Goal: Ask a question: Seek information or help from site administrators or community

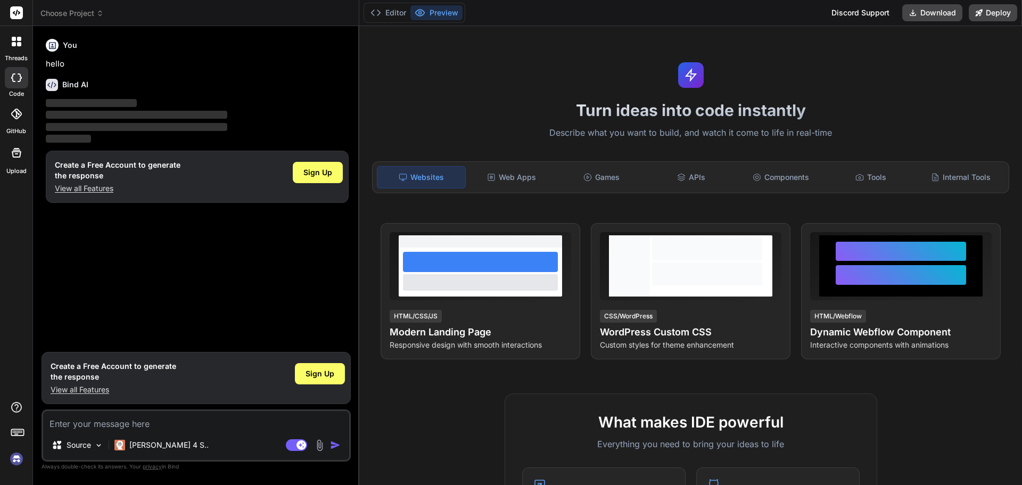
type textarea "x"
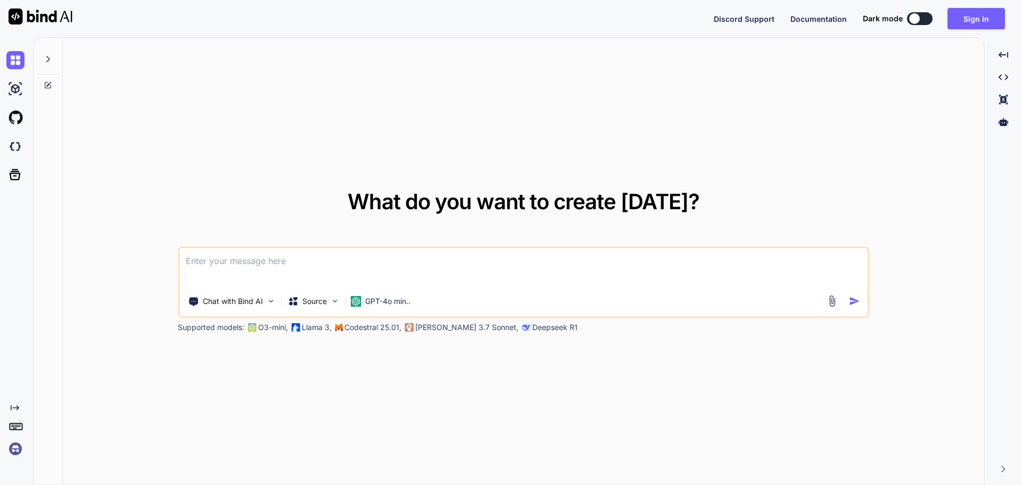
click at [279, 265] on textarea at bounding box center [523, 267] width 688 height 39
type textarea "x"
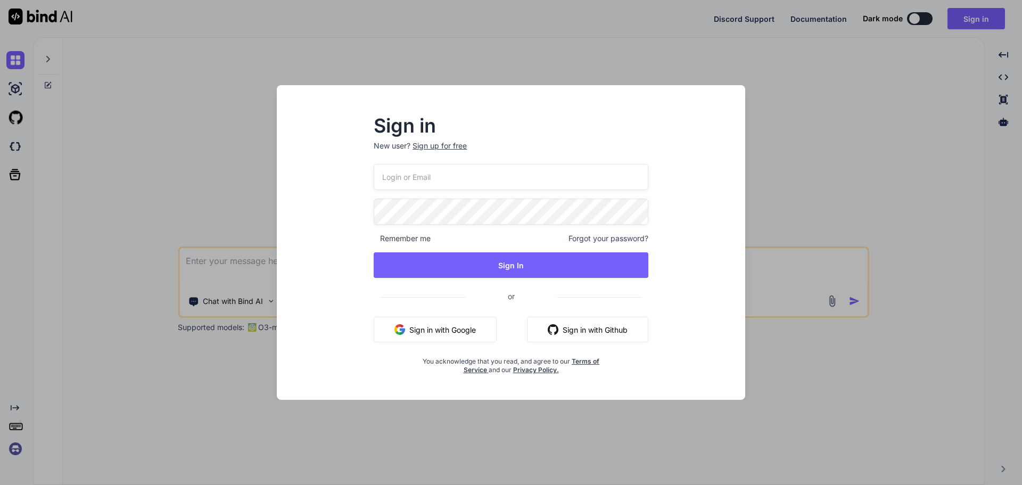
click at [410, 187] on input "email" at bounding box center [511, 177] width 275 height 26
drag, startPoint x: 524, startPoint y: 180, endPoint x: 345, endPoint y: 182, distance: 179.4
click at [345, 182] on div "Sign in New user? Sign up for free [EMAIL_ADDRESS][DOMAIN_NAME] Remember me For…" at bounding box center [510, 251] width 451 height 295
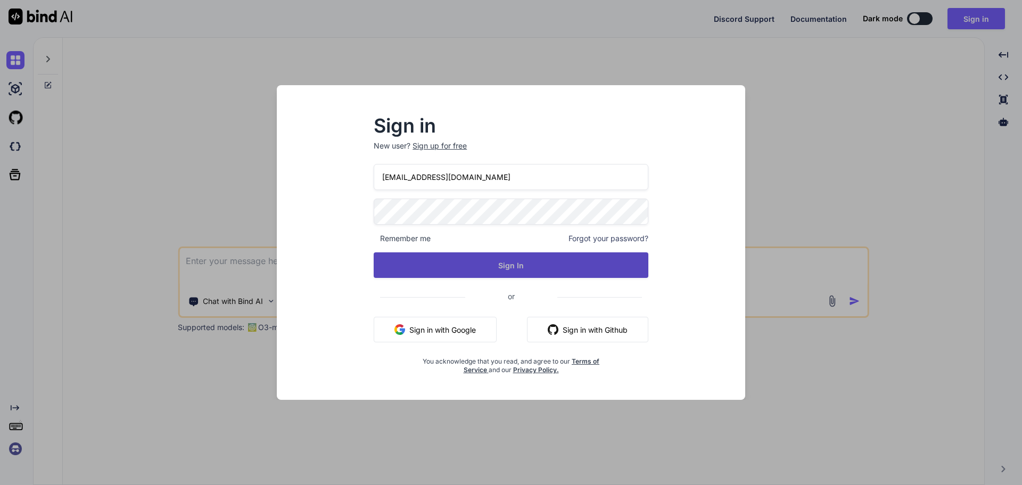
click at [397, 271] on button "Sign In" at bounding box center [511, 265] width 275 height 26
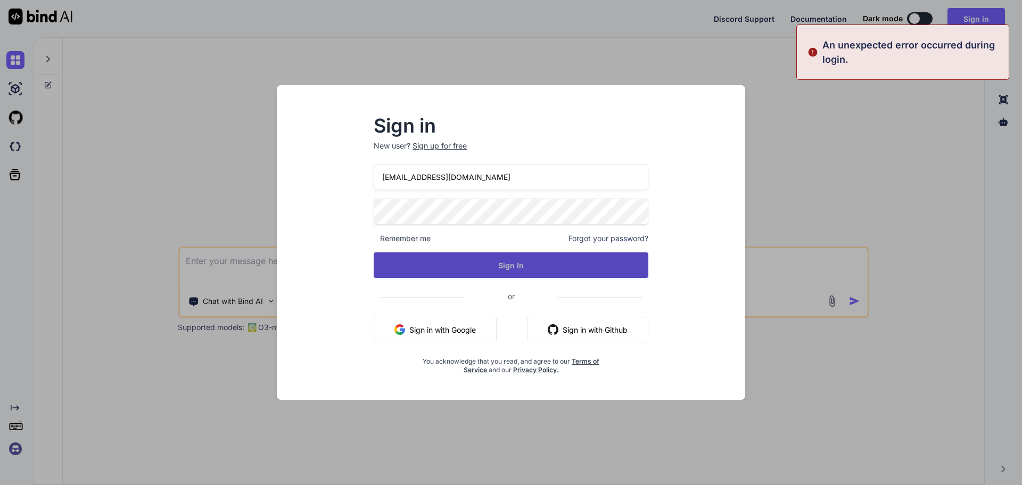
click at [522, 271] on button "Sign In" at bounding box center [511, 265] width 275 height 26
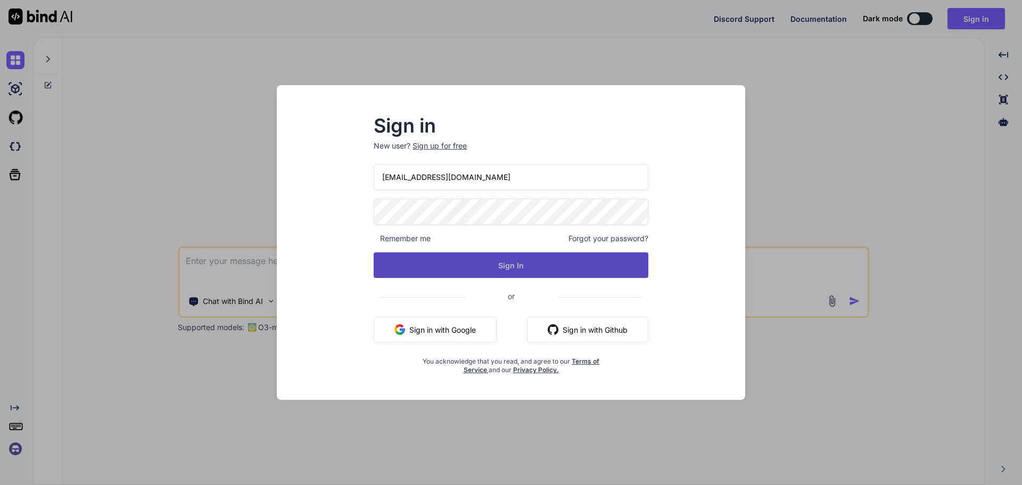
click at [449, 261] on button "Sign In" at bounding box center [511, 265] width 275 height 26
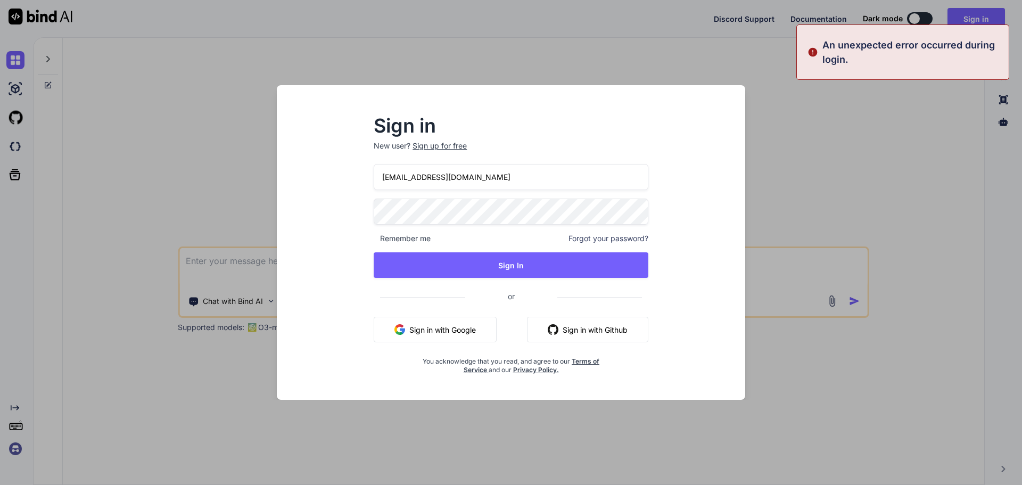
click at [351, 215] on div "Sign in New user? Sign up for free [EMAIL_ADDRESS][DOMAIN_NAME] Remember me For…" at bounding box center [510, 251] width 451 height 295
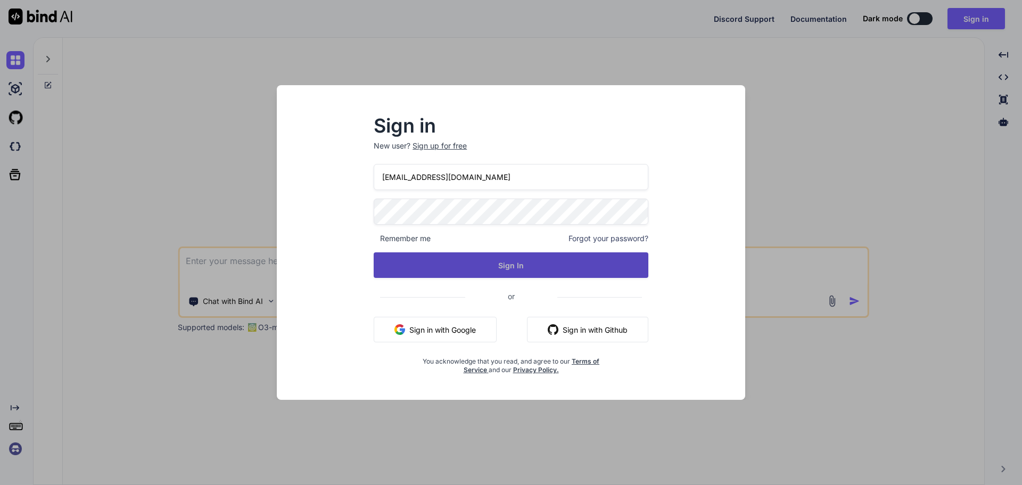
click at [462, 260] on button "Sign In" at bounding box center [511, 265] width 275 height 26
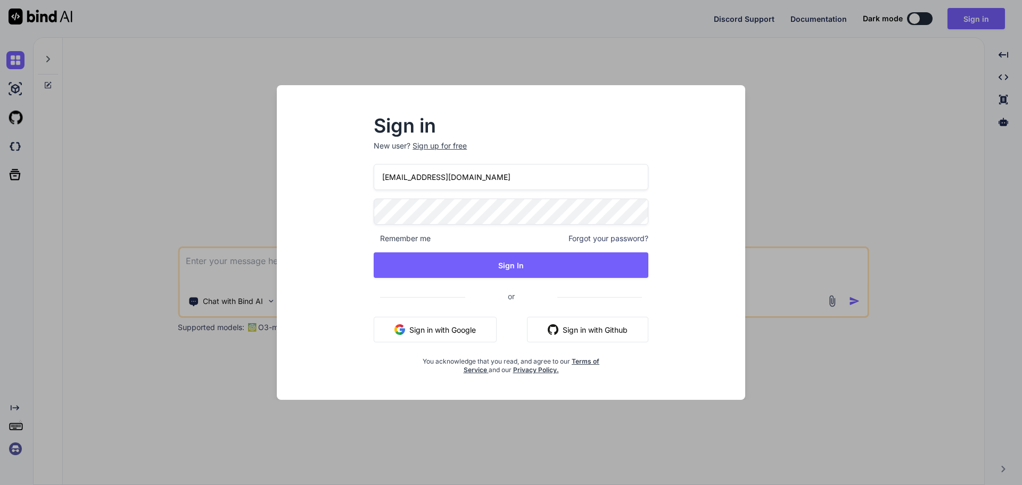
click at [454, 179] on input "[EMAIL_ADDRESS][DOMAIN_NAME]" at bounding box center [511, 177] width 275 height 26
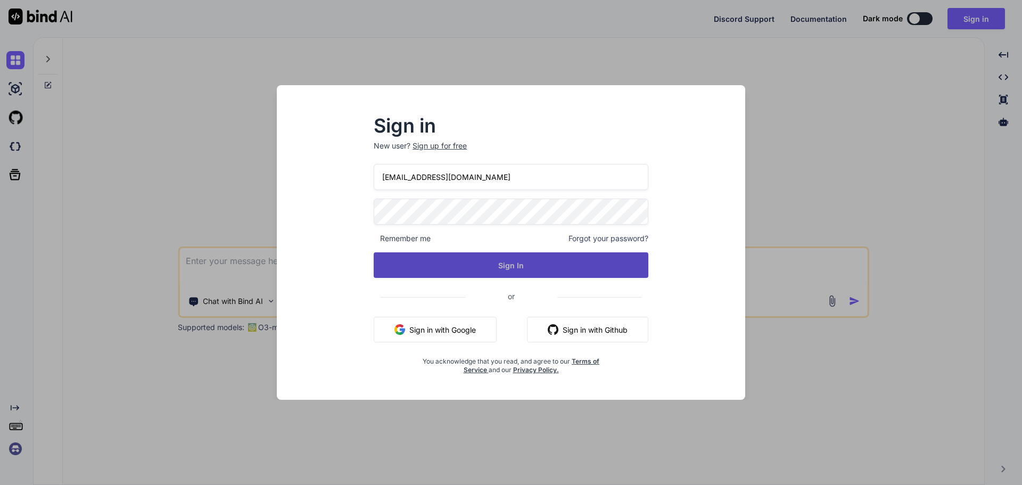
type input "[EMAIL_ADDRESS][DOMAIN_NAME]"
click at [448, 262] on button "Sign In" at bounding box center [511, 265] width 275 height 26
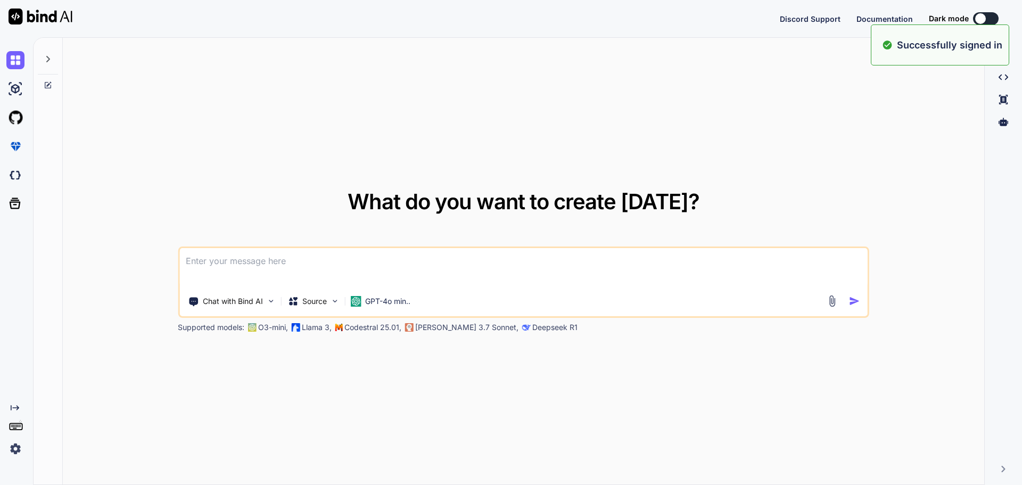
type textarea "x"
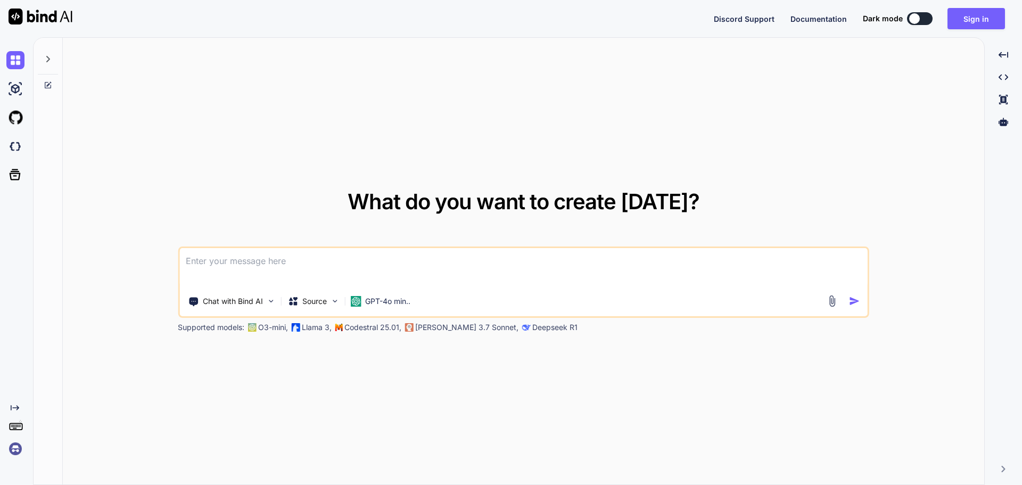
click at [294, 270] on textarea at bounding box center [523, 267] width 688 height 39
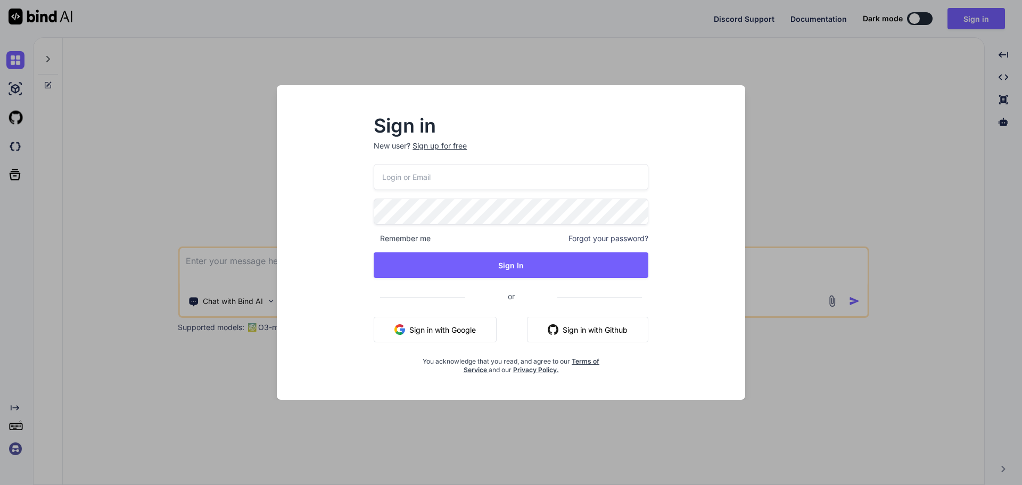
click at [443, 183] on input "email" at bounding box center [511, 177] width 275 height 26
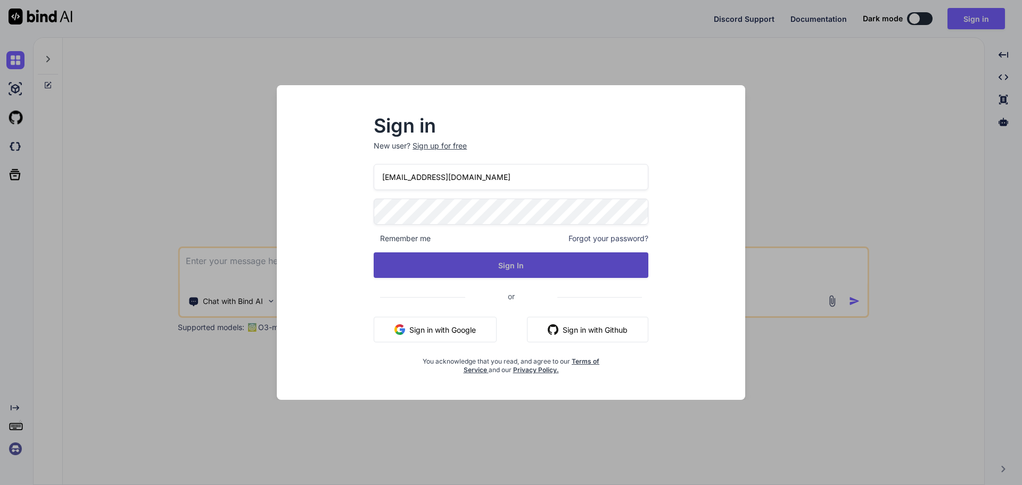
click at [455, 259] on button "Sign In" at bounding box center [511, 265] width 275 height 26
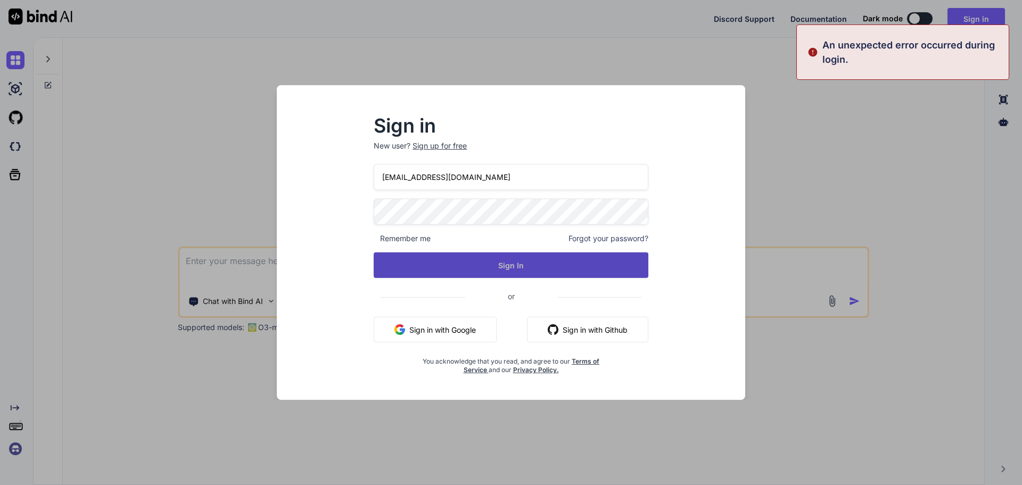
click at [455, 258] on button "Sign In" at bounding box center [511, 265] width 275 height 26
click at [455, 262] on button "Sign In" at bounding box center [511, 265] width 275 height 26
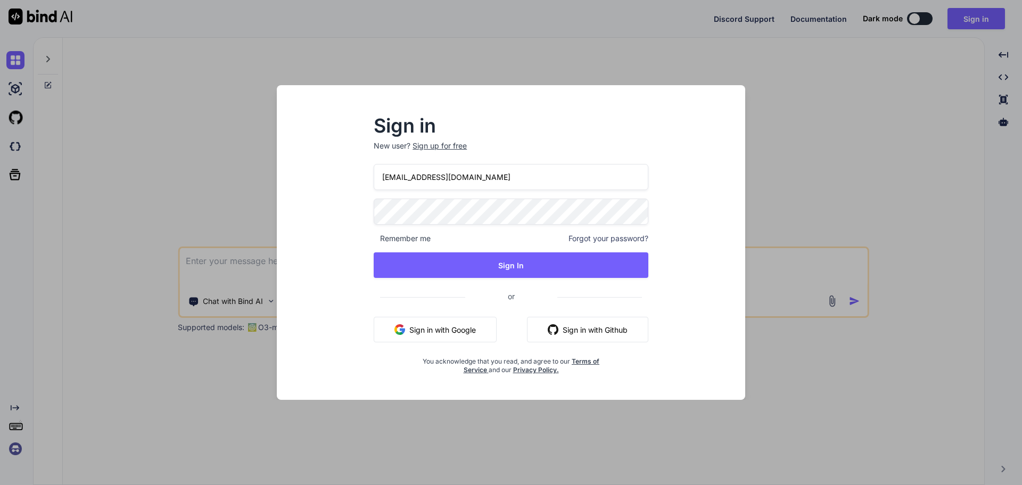
click at [425, 178] on input "[EMAIL_ADDRESS][DOMAIN_NAME]" at bounding box center [511, 177] width 275 height 26
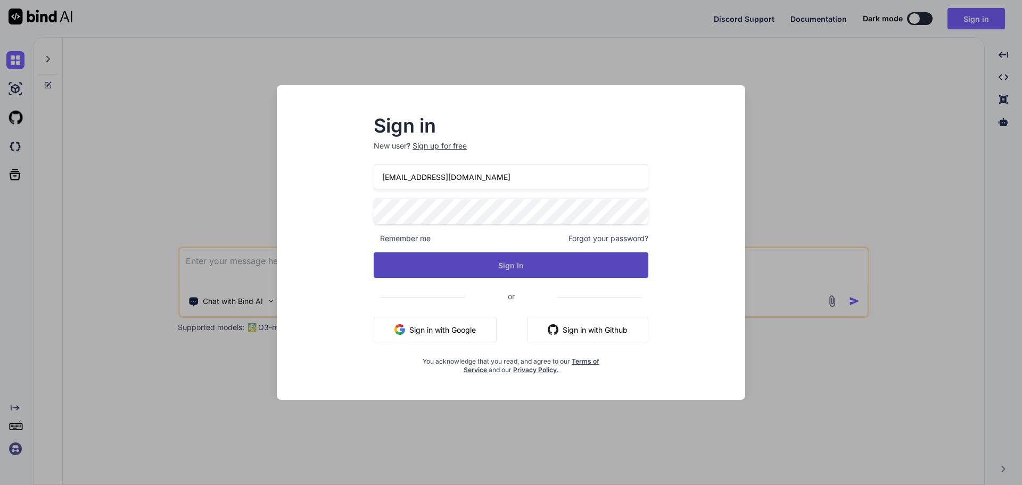
type input "[EMAIL_ADDRESS][DOMAIN_NAME]"
click at [414, 272] on button "Sign In" at bounding box center [511, 265] width 275 height 26
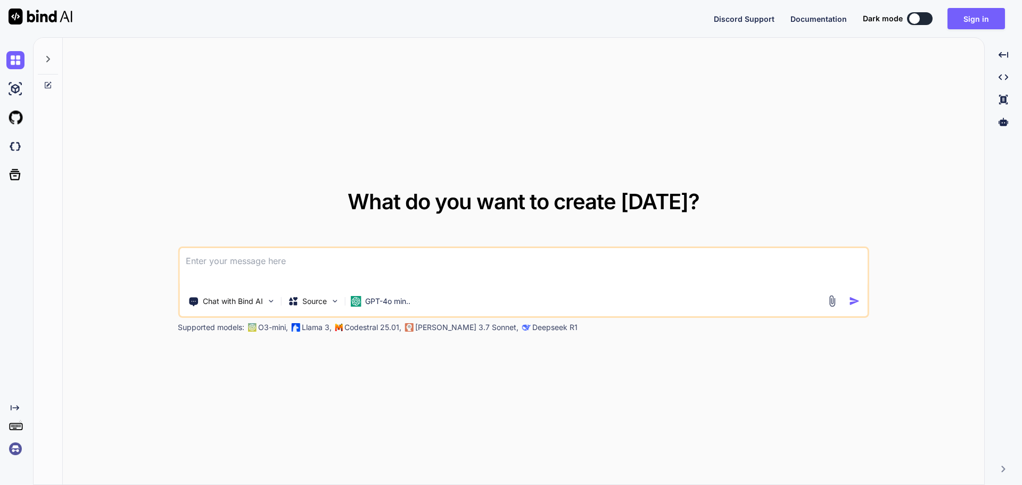
click at [370, 263] on textarea at bounding box center [523, 267] width 688 height 39
click at [291, 279] on textarea at bounding box center [523, 267] width 688 height 39
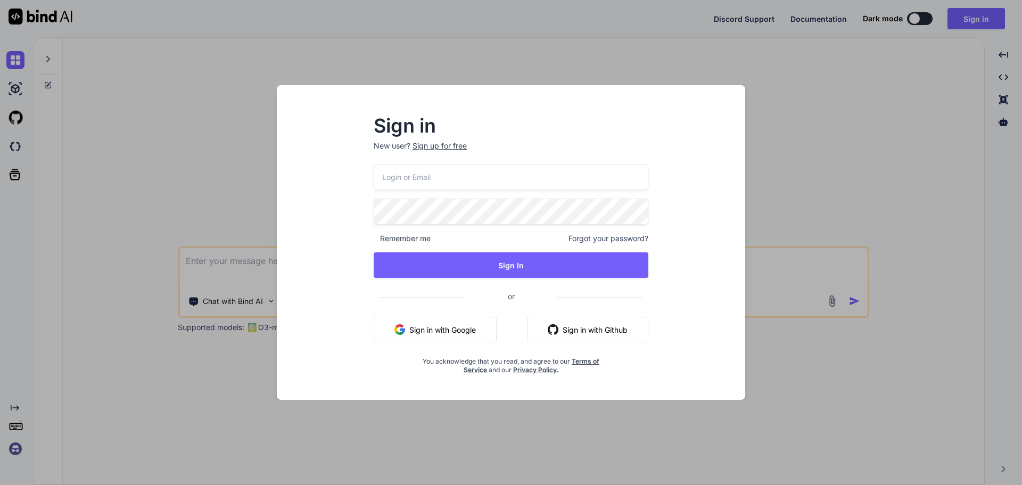
click at [419, 182] on input "email" at bounding box center [511, 177] width 275 height 26
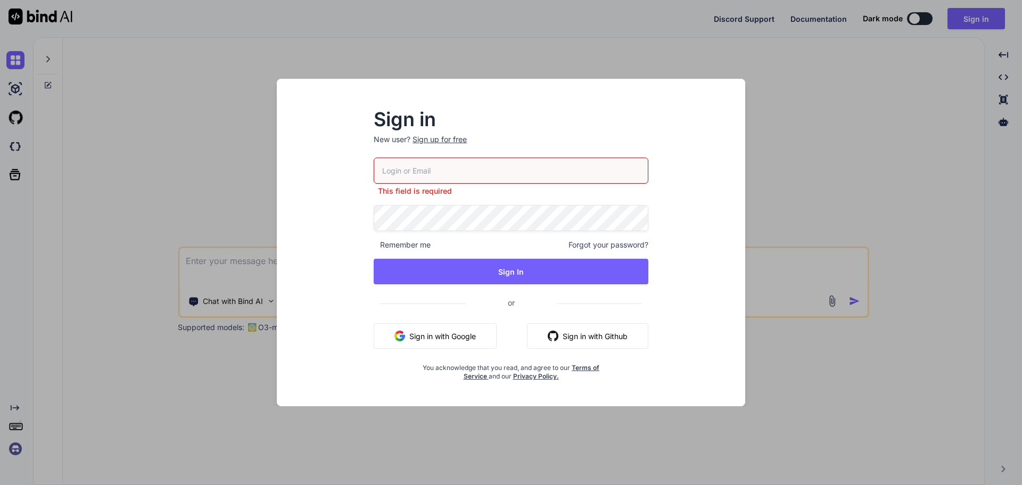
paste input "[EMAIL_ADDRESS][DOMAIN_NAME]"
type input "[EMAIL_ADDRESS][DOMAIN_NAME]"
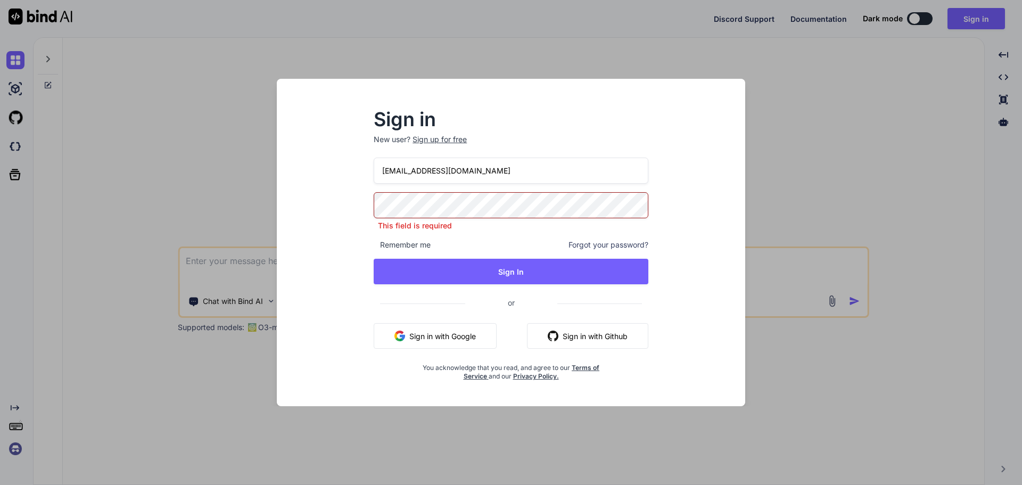
click at [438, 141] on div "Sign up for free" at bounding box center [440, 139] width 54 height 11
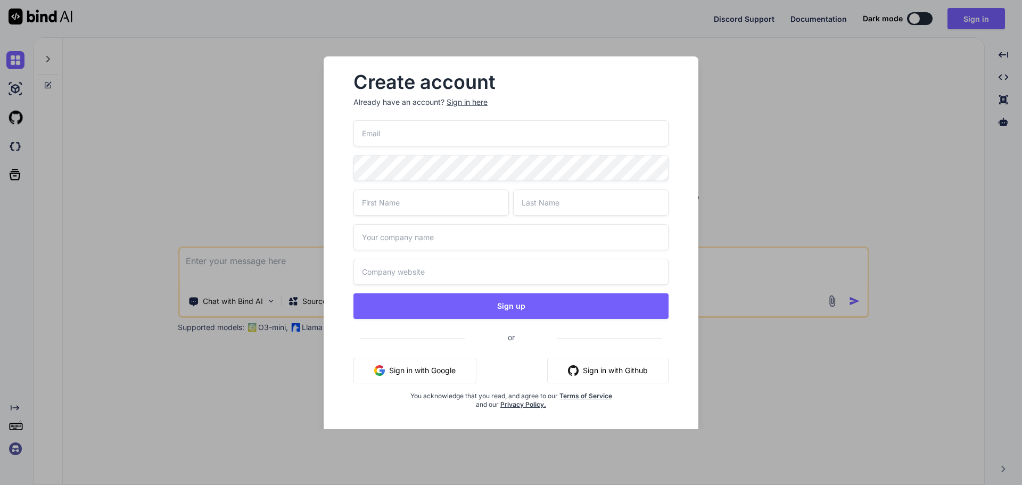
click at [406, 143] on input "email" at bounding box center [510, 133] width 315 height 26
paste input "[EMAIL_ADDRESS][DOMAIN_NAME]"
type input "[EMAIL_ADDRESS][DOMAIN_NAME]"
click at [400, 200] on input "text" at bounding box center [430, 203] width 155 height 26
click at [144, 202] on div "Create account Already have an account? Sign in here [SECURITY_DATA][EMAIL_ADDR…" at bounding box center [511, 242] width 1022 height 485
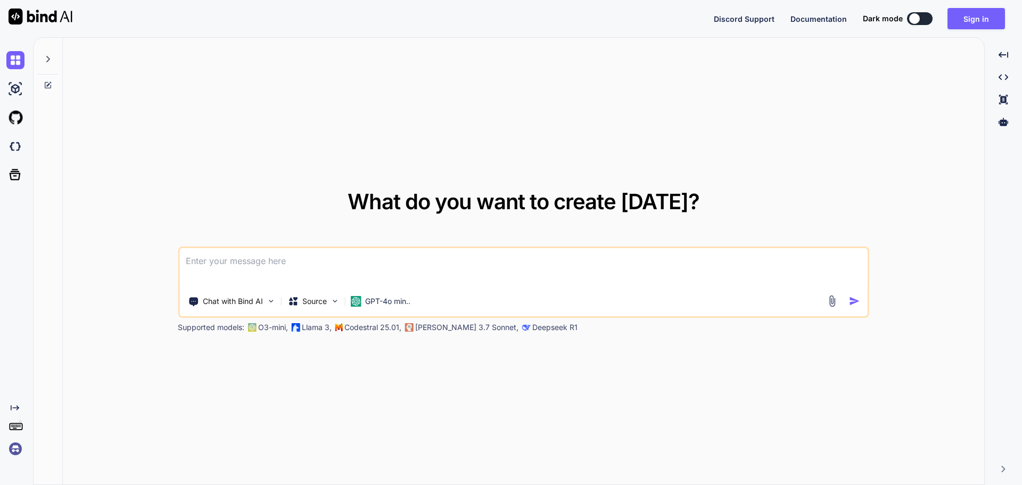
click at [279, 275] on textarea at bounding box center [523, 267] width 688 height 39
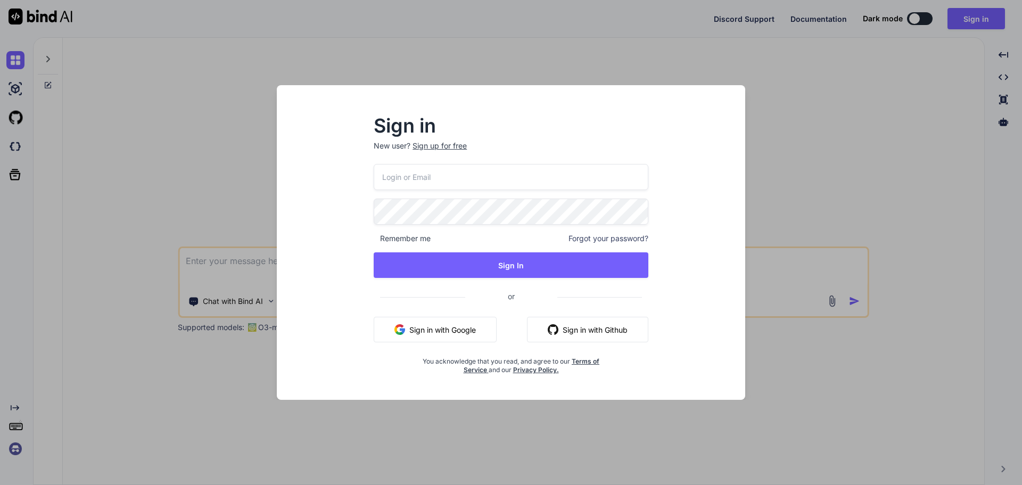
click at [434, 179] on input "email" at bounding box center [511, 177] width 275 height 26
paste input "[EMAIL_ADDRESS][DOMAIN_NAME]"
type input "[EMAIL_ADDRESS][DOMAIN_NAME]"
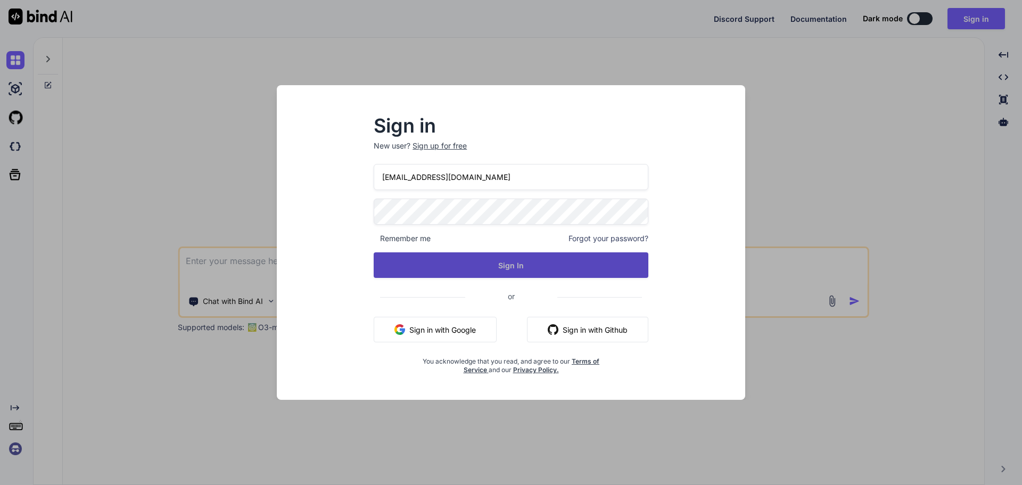
click at [405, 274] on button "Sign In" at bounding box center [511, 265] width 275 height 26
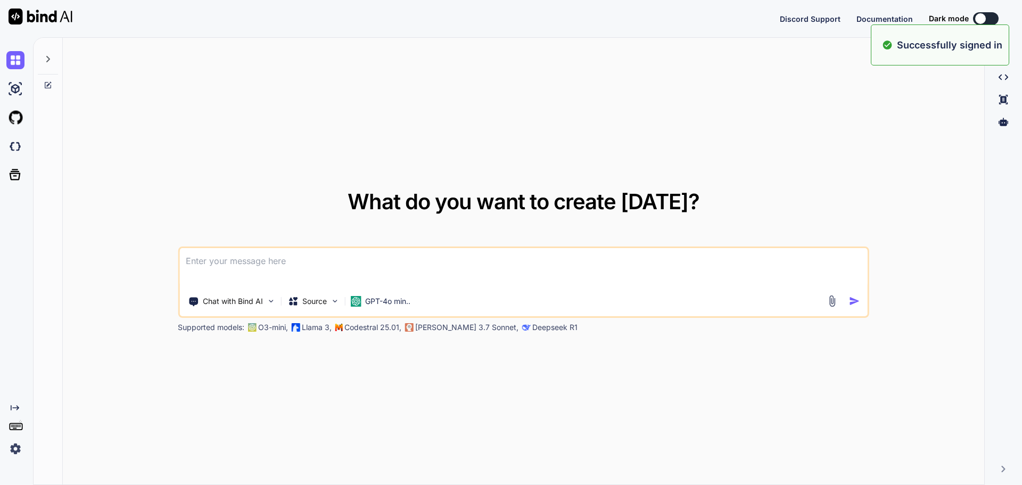
click at [384, 275] on textarea at bounding box center [523, 267] width 688 height 39
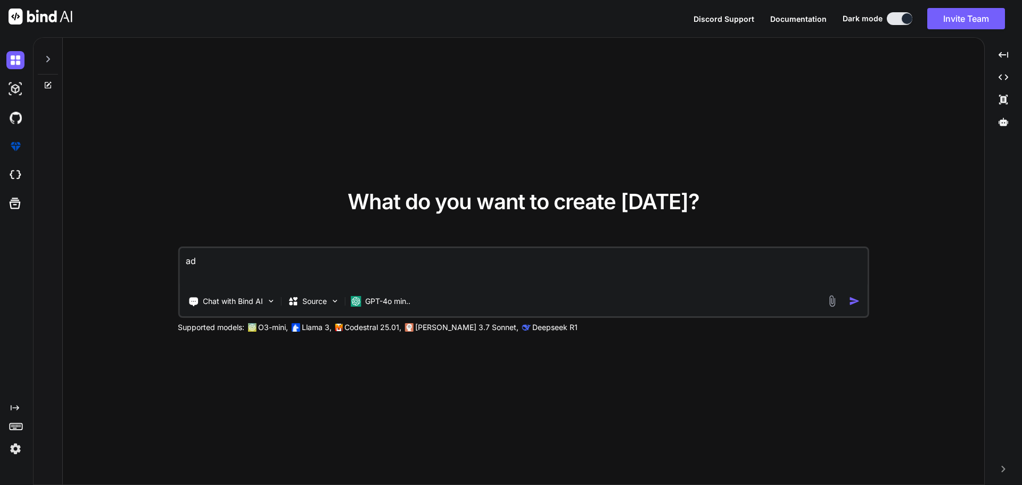
type textarea "a"
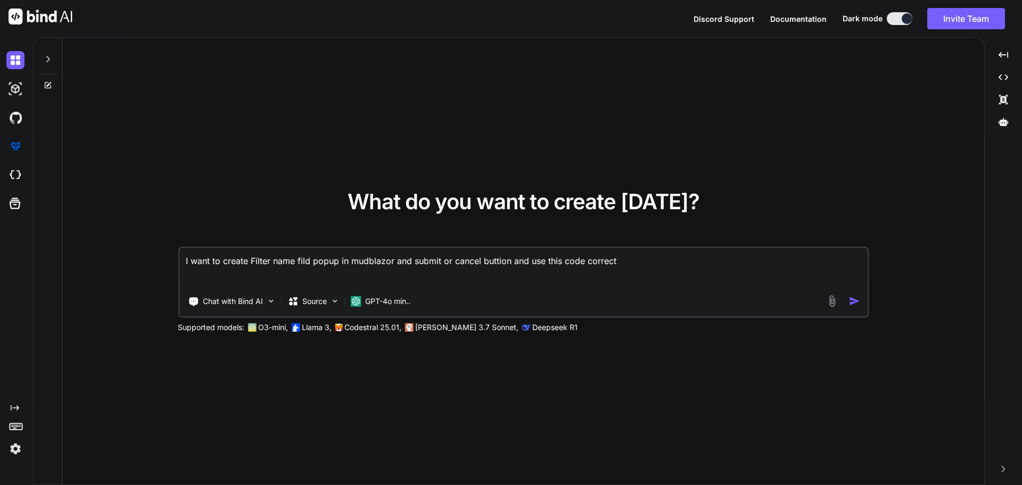
drag, startPoint x: 620, startPoint y: 260, endPoint x: 529, endPoint y: 263, distance: 91.1
click at [529, 263] on textarea "I want to create Filter name fild popup in mudblazor and submit or cancel butti…" at bounding box center [523, 267] width 688 height 39
paste textarea "<MudButton Variant="Variant.Filled" Color="Color.Secondary" Style="width:100px;…"
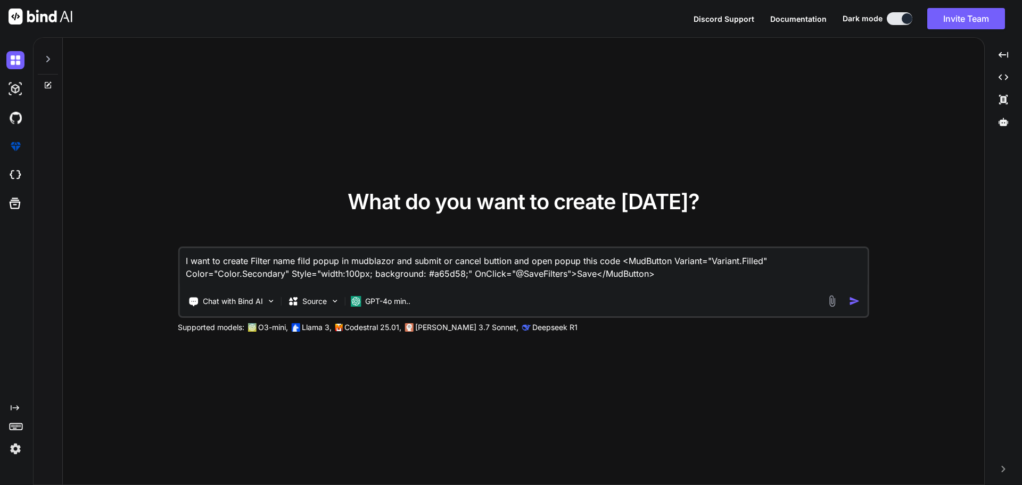
click at [542, 280] on textarea "I want to create Filter name fild popup in mudblazor and submit or cancel butti…" at bounding box center [523, 267] width 688 height 39
click at [689, 276] on textarea "I want to create Filter name fild popup in mudblazor and submit or cancel butti…" at bounding box center [523, 267] width 688 height 39
paste textarea "SaveFilters"
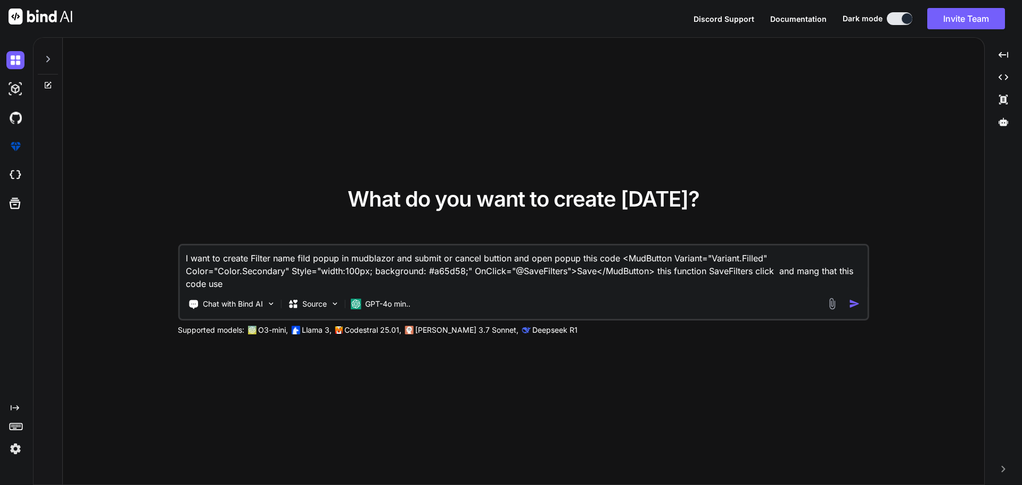
paste textarea "private async void SaveFilters() { CareNavigatorFilterModel careNavigatorFilter…"
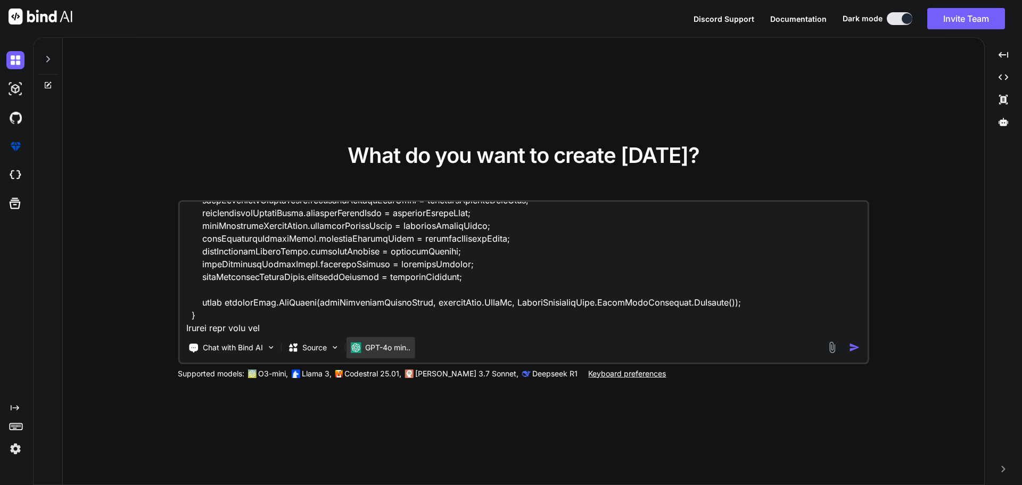
type textarea "I want to create Filter name fild popup in mudblazor and submit or cancel butti…"
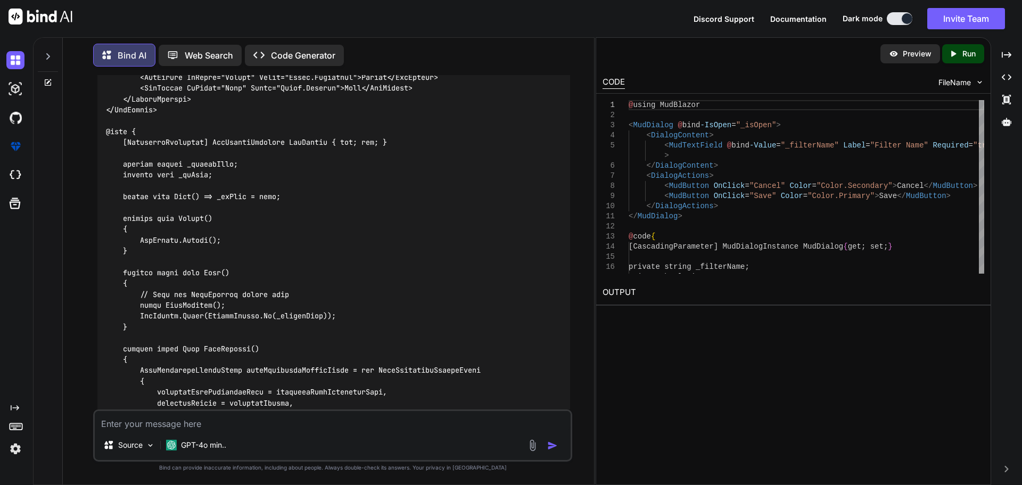
scroll to position [217, 0]
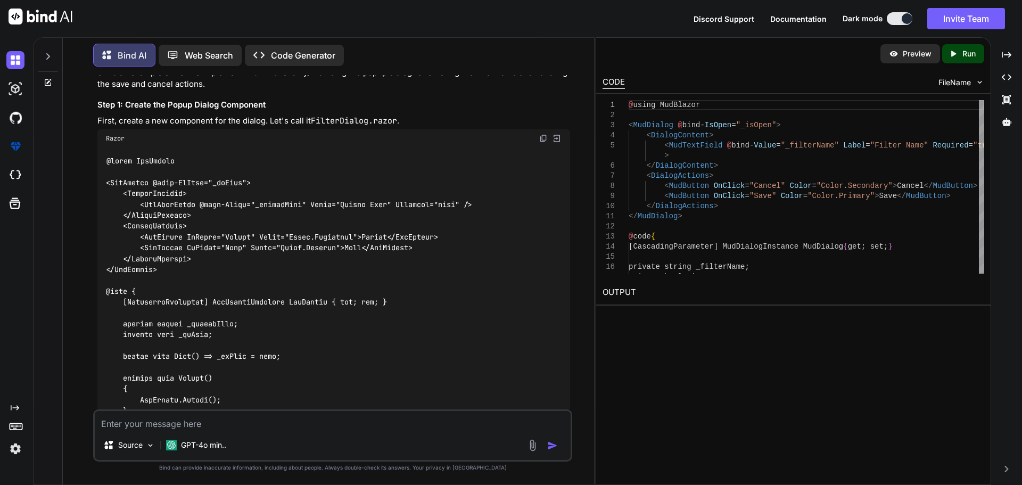
click at [141, 422] on textarea at bounding box center [333, 420] width 476 height 19
drag, startPoint x: 394, startPoint y: 203, endPoint x: 345, endPoint y: 204, distance: 49.5
click at [345, 204] on code at bounding box center [389, 442] width 566 height 575
copy code "Filter Name"
click at [156, 415] on textarea "and" at bounding box center [333, 420] width 476 height 19
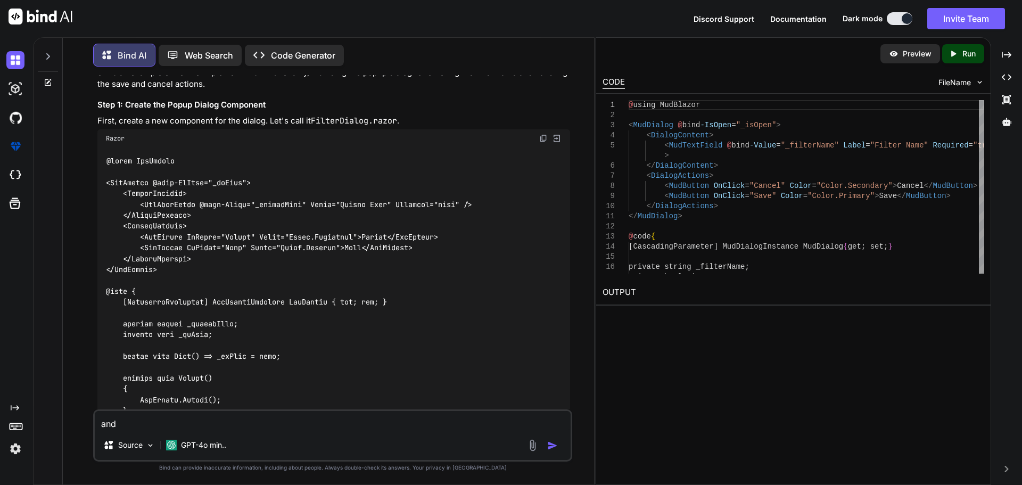
paste textarea "Filter Name"
type textarea "and Filter Name value save above code Filter Name user text"
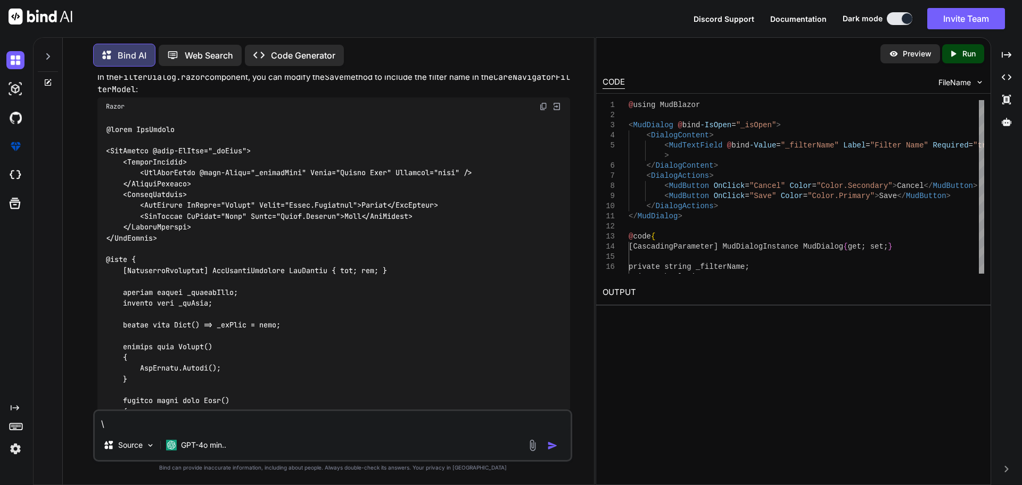
scroll to position [1320, 0]
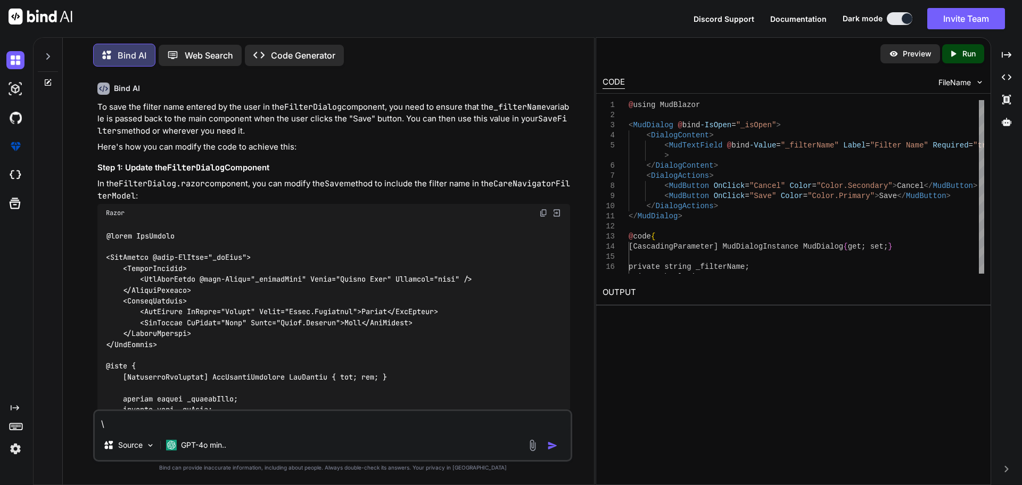
type textarea "\"
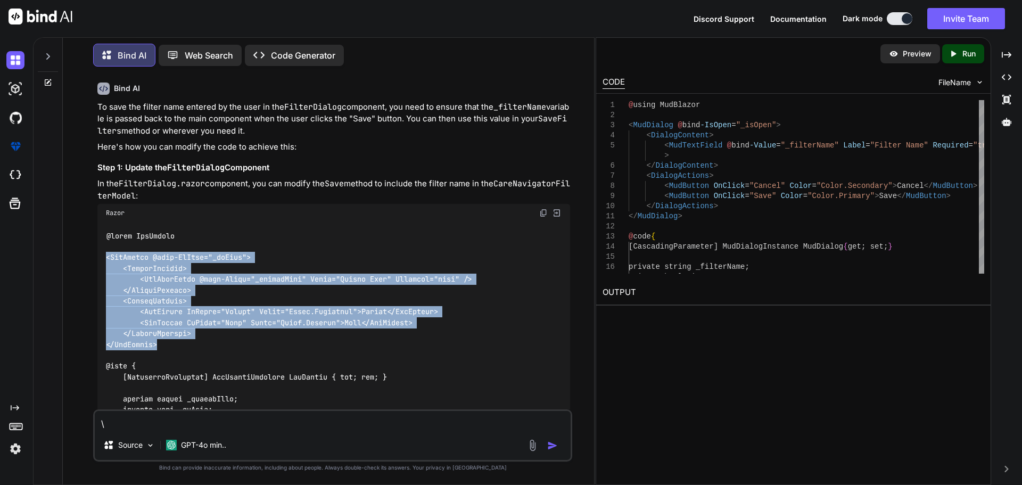
drag, startPoint x: 162, startPoint y: 359, endPoint x: 100, endPoint y: 268, distance: 109.9
copy code "<MudDialog @bind-IsOpen="_isOpen"> <DialogContent> <MudTextField @bind-Value="_…"
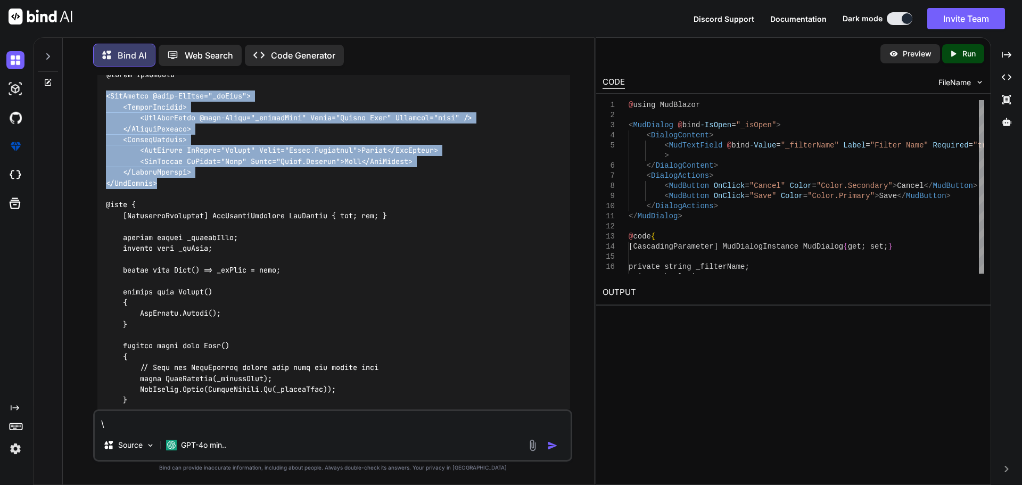
scroll to position [1533, 0]
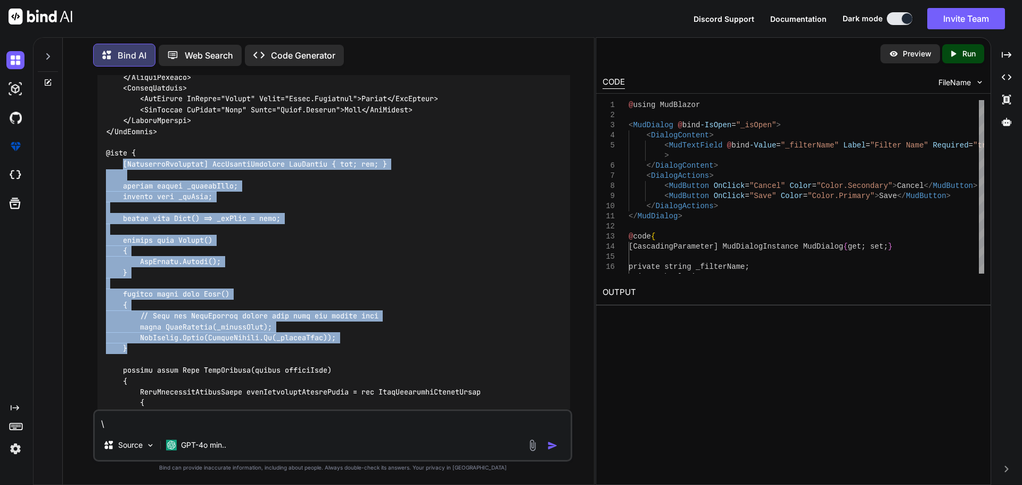
drag, startPoint x: 122, startPoint y: 179, endPoint x: 149, endPoint y: 360, distance: 182.9
click at [149, 360] on div at bounding box center [333, 310] width 473 height 603
copy code "[CascadingParameter] MudDialogInstance MudDialog { get; set; } private string _…"
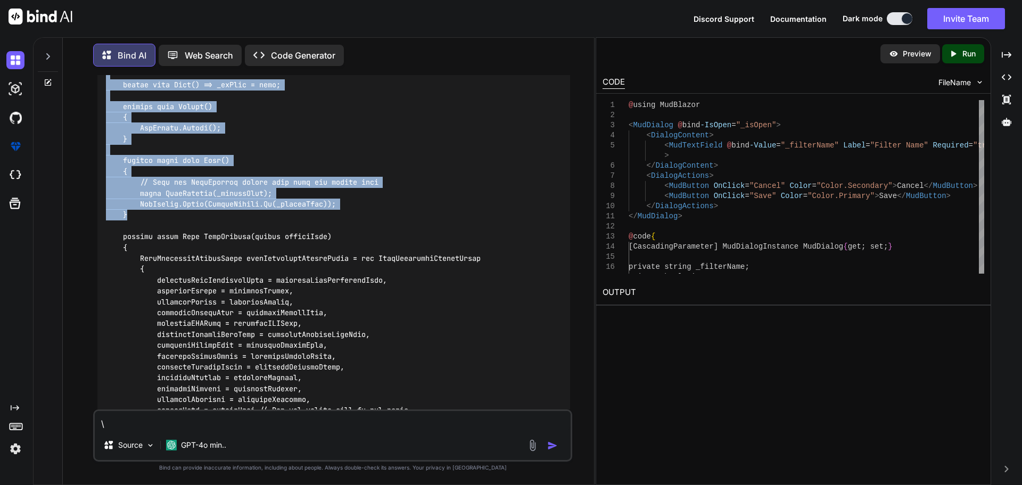
scroll to position [1642, 0]
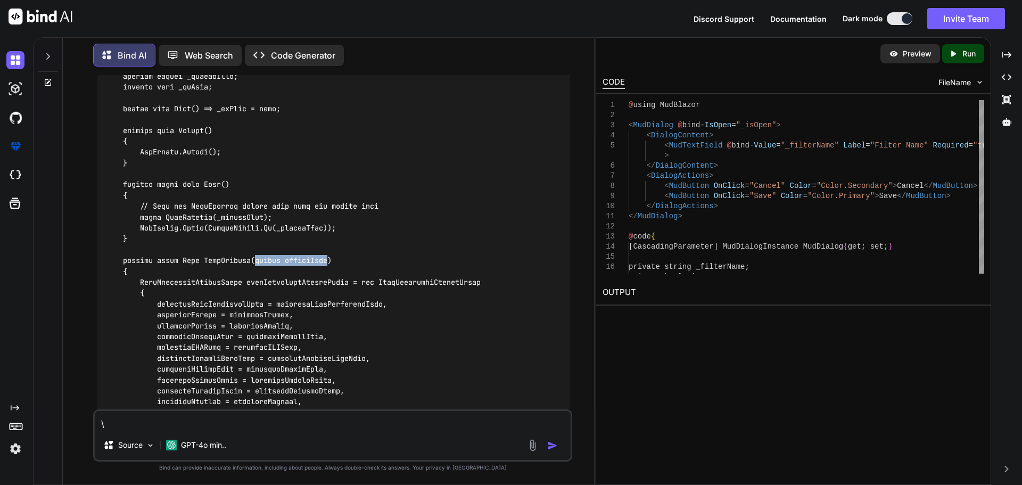
drag, startPoint x: 258, startPoint y: 277, endPoint x: 332, endPoint y: 278, distance: 74.5
click at [332, 278] on code at bounding box center [389, 201] width 566 height 586
copy code "string filterName"
click at [188, 415] on textarea "\" at bounding box center [333, 420] width 476 height 19
paste textarea "[CascadingParameter] MudDialogInstance MudDialog { get; set; }"
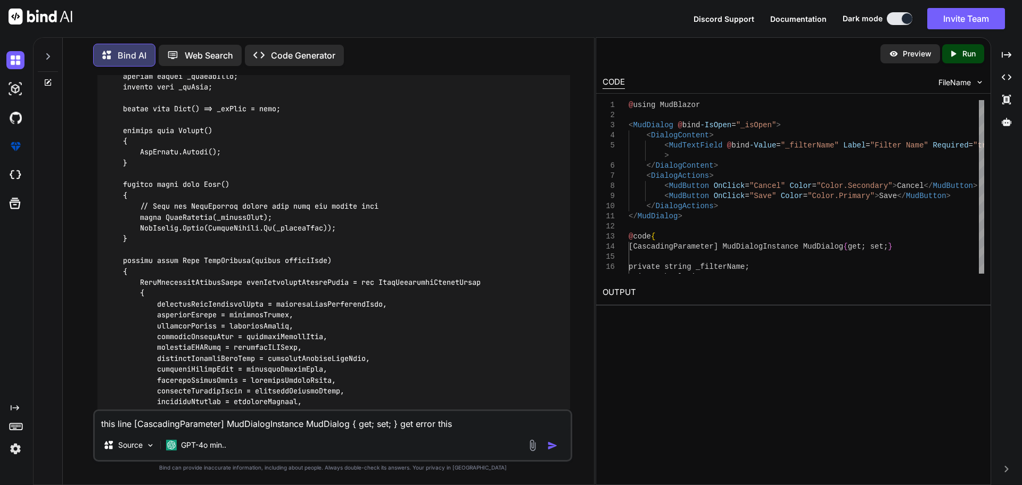
paste textarea "Resolve errors and warnings related to assembly references"
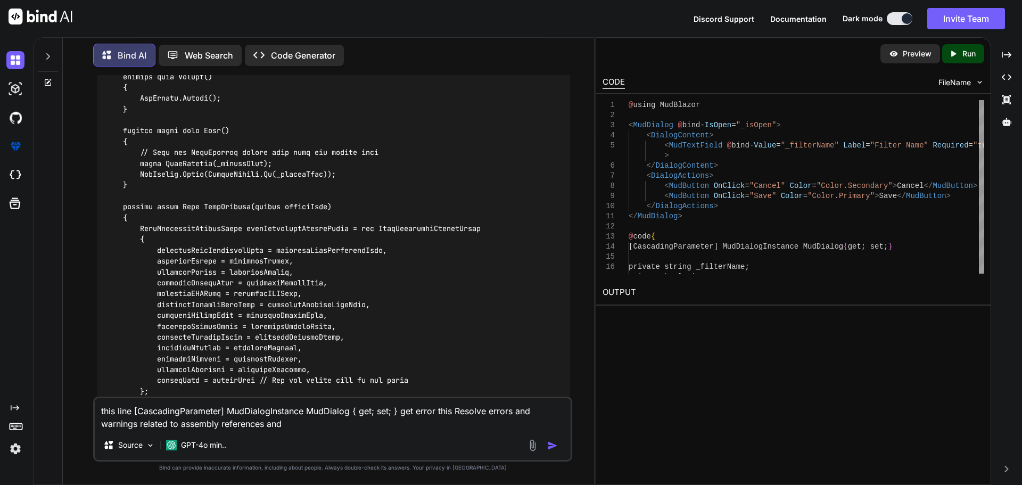
scroll to position [1695, 0]
type textarea "this line [CascadingParameter] MudDialogInstance MudDialog { get; set; } get er…"
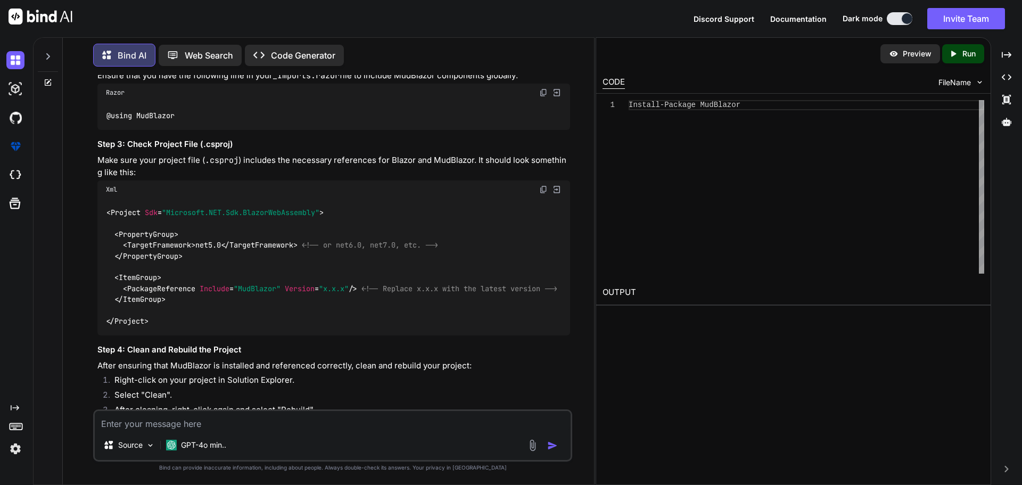
scroll to position [2524, 0]
drag, startPoint x: 178, startPoint y: 303, endPoint x: 92, endPoint y: 304, distance: 86.2
click at [92, 304] on div "You Bind AI To create a filter name popup in MudBlazor with "Submit" and "Cance…" at bounding box center [332, 279] width 523 height 409
copy code "@using MudBlazor"
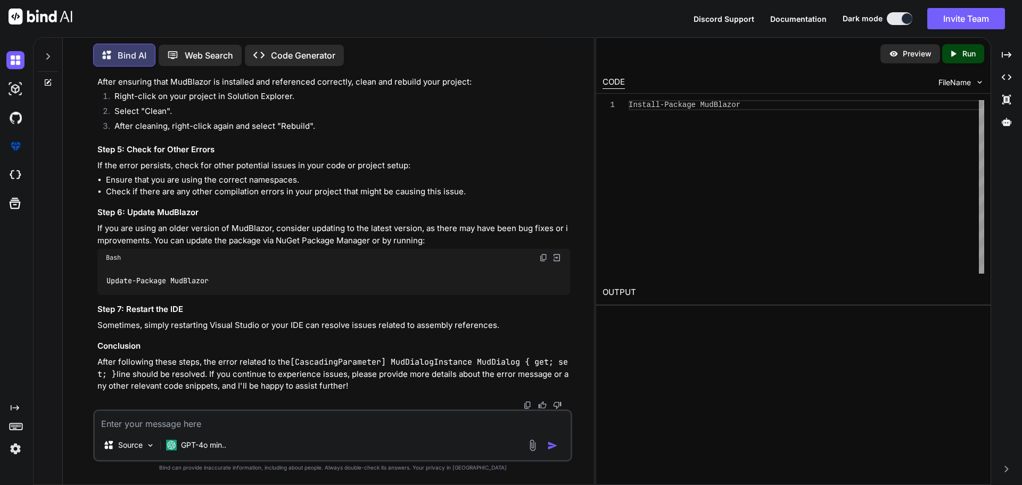
scroll to position [3003, 0]
click at [216, 419] on textarea at bounding box center [333, 420] width 476 height 19
click at [202, 418] on textarea at bounding box center [333, 420] width 476 height 19
type textarea "resolve above code and above error"
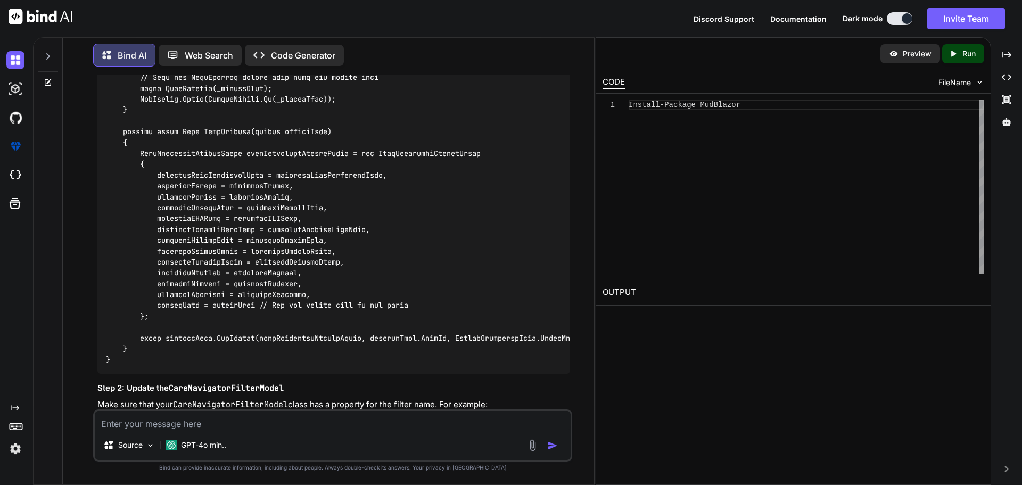
scroll to position [1785, 0]
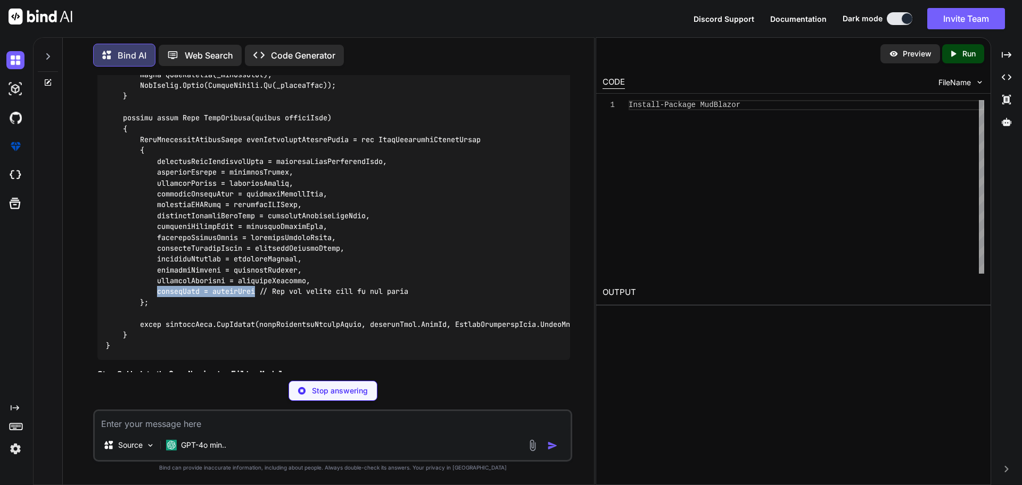
drag, startPoint x: 258, startPoint y: 303, endPoint x: 158, endPoint y: 306, distance: 100.1
click at [158, 306] on code at bounding box center [389, 58] width 566 height 586
copy code "filterName = filterName"
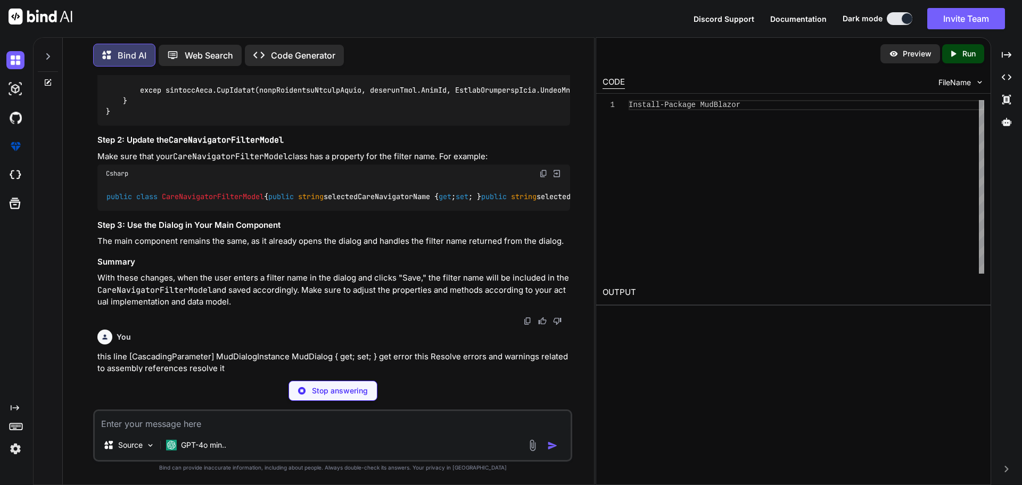
scroll to position [2104, 0]
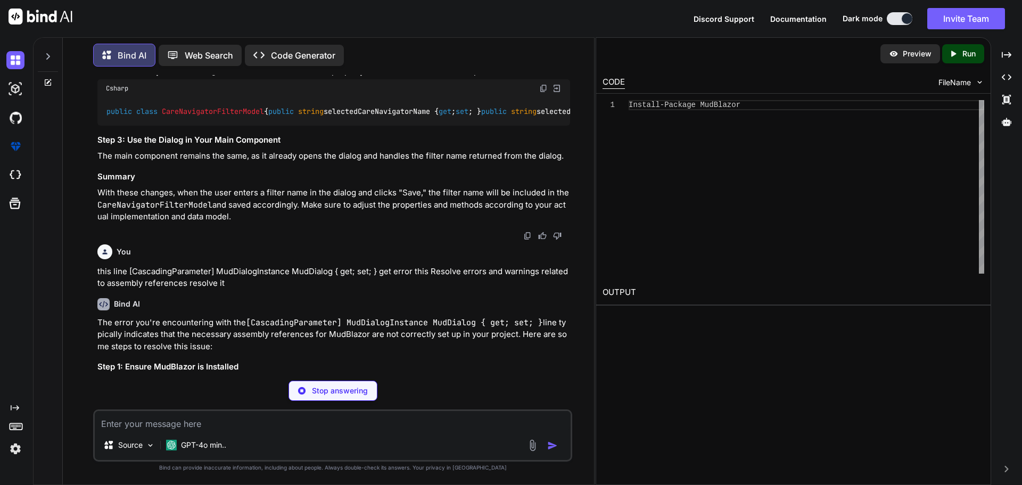
drag, startPoint x: 290, startPoint y: 286, endPoint x: 125, endPoint y: 284, distance: 164.5
copy code "public string filterName { get ; set ; }"
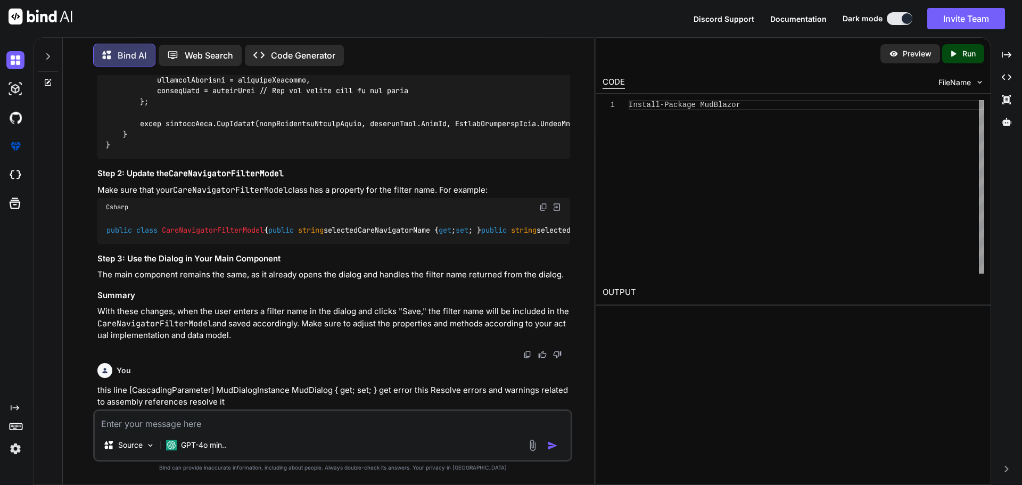
scroll to position [1838, 0]
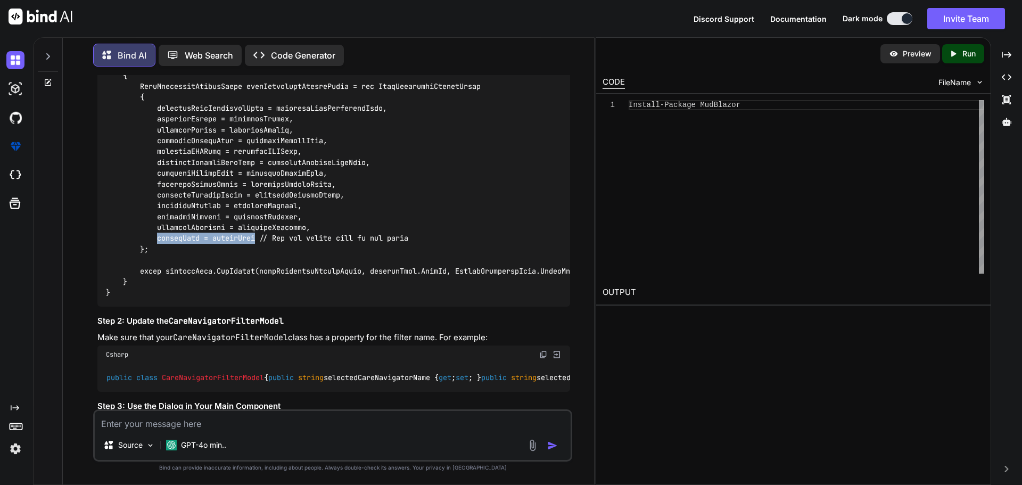
drag, startPoint x: 258, startPoint y: 255, endPoint x: 158, endPoint y: 256, distance: 100.1
click at [158, 256] on code at bounding box center [389, 5] width 566 height 586
copy code "filterName = filterName"
click at [183, 425] on textarea at bounding box center [333, 420] width 476 height 19
paste textarea "<MudButton Variant="Variant.Filled" Color="Color.Secondary" Style="width:100px;…"
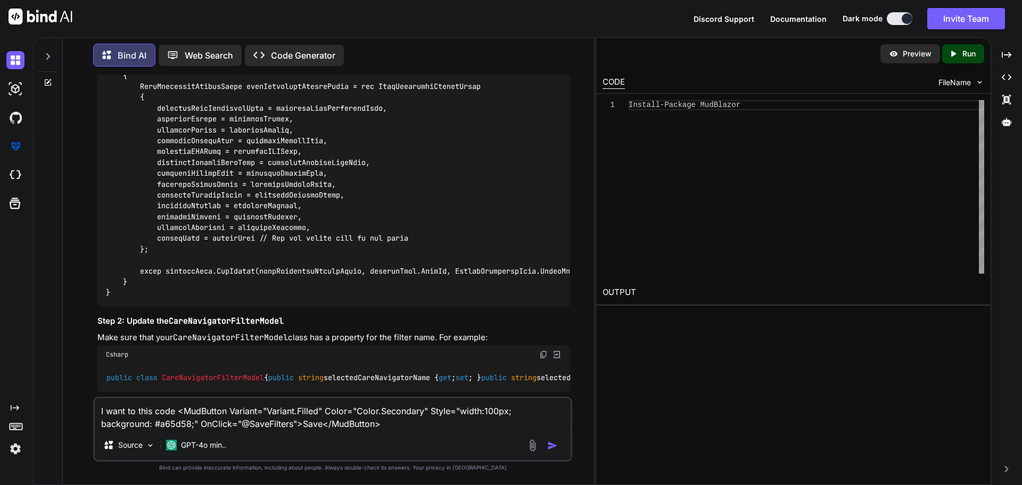
drag, startPoint x: 268, startPoint y: 425, endPoint x: 250, endPoint y: 424, distance: 18.1
click at [250, 424] on textarea "I want to this code <MudButton Variant="Variant.Filled" Color="Color.Secondary"…" at bounding box center [333, 414] width 476 height 32
click at [275, 422] on textarea "I want to this code <MudButton Variant="Variant.Filled" Color="Color.Secondary"…" at bounding box center [333, 414] width 476 height 32
click at [399, 426] on textarea "I want to this code <MudButton Variant="Variant.Filled" Color="Color.Secondary"…" at bounding box center [333, 414] width 476 height 32
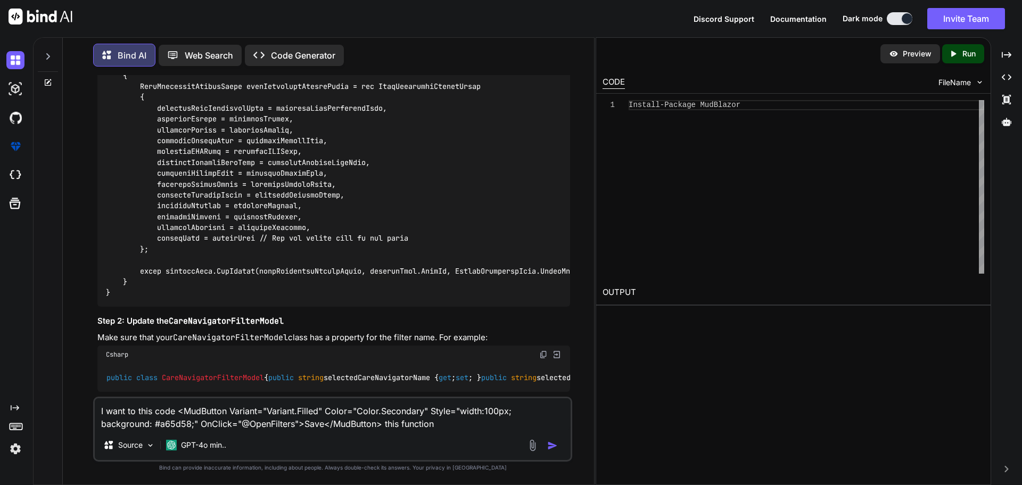
paste textarea "OpenFilters"
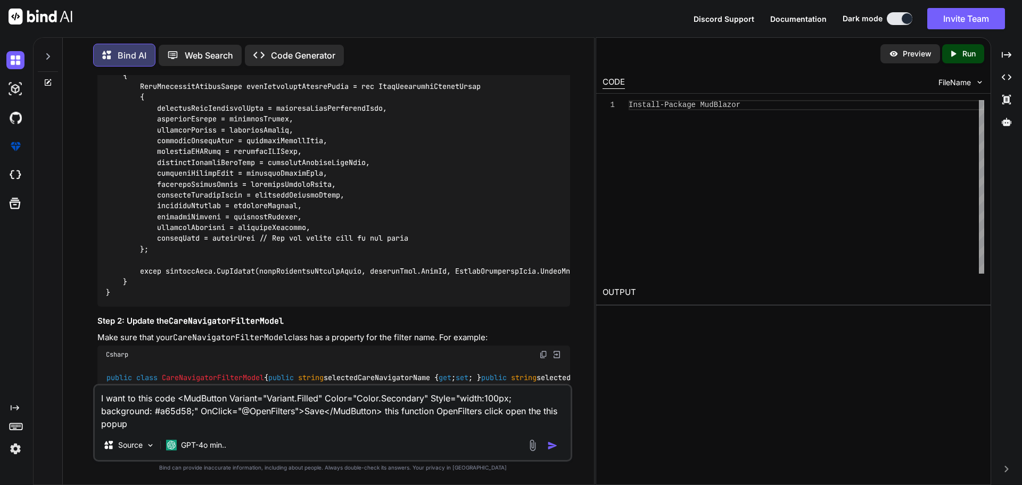
paste textarea "<MudDialog @bind-IsOpen="_isOpen"> <DialogContent> <MudTextField @bind-Value="_…"
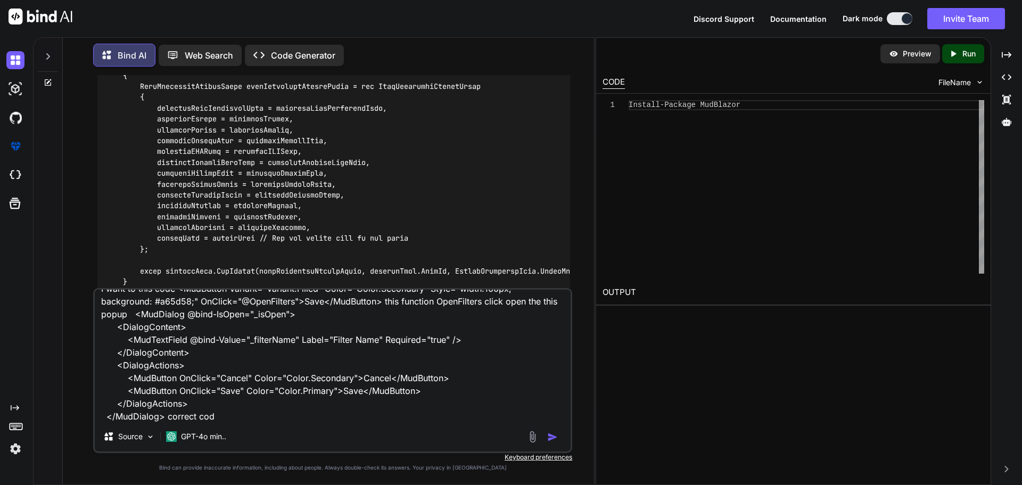
type textarea "I want to this code <MudButton Variant="Variant.Filled" Color="Color.Secondary"…"
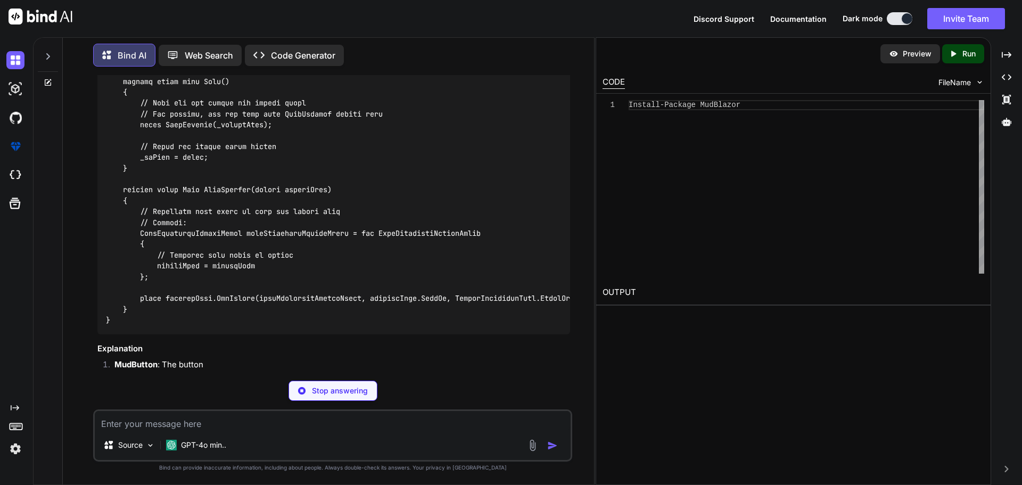
scroll to position [5282, 0]
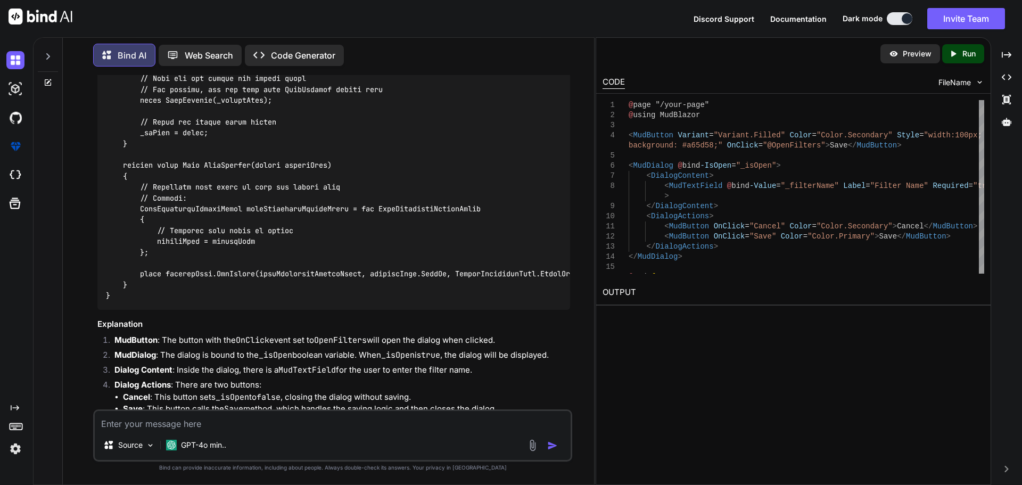
drag, startPoint x: 131, startPoint y: 205, endPoint x: 125, endPoint y: 171, distance: 34.8
click at [125, 171] on div at bounding box center [333, 19] width 473 height 581
copy code "private void OpenFilters() { _isOpen = true; }"
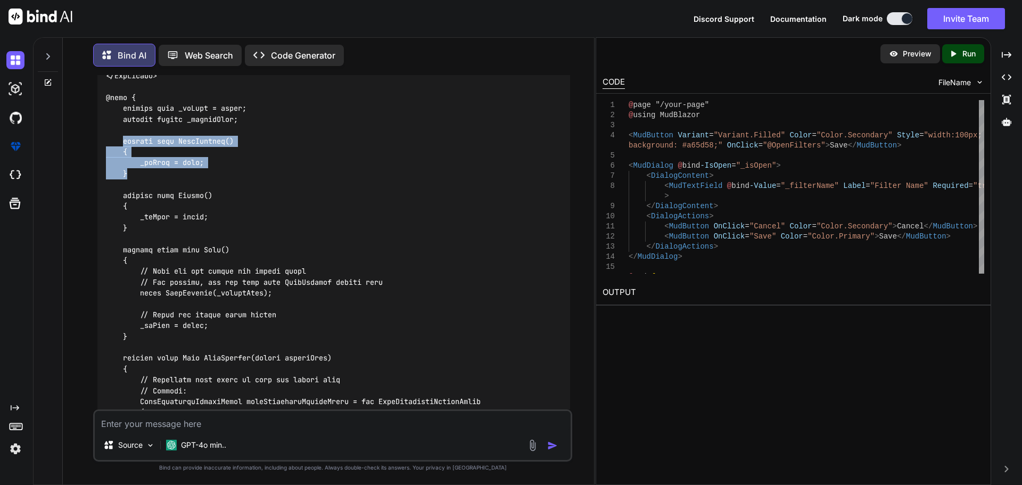
scroll to position [5092, 0]
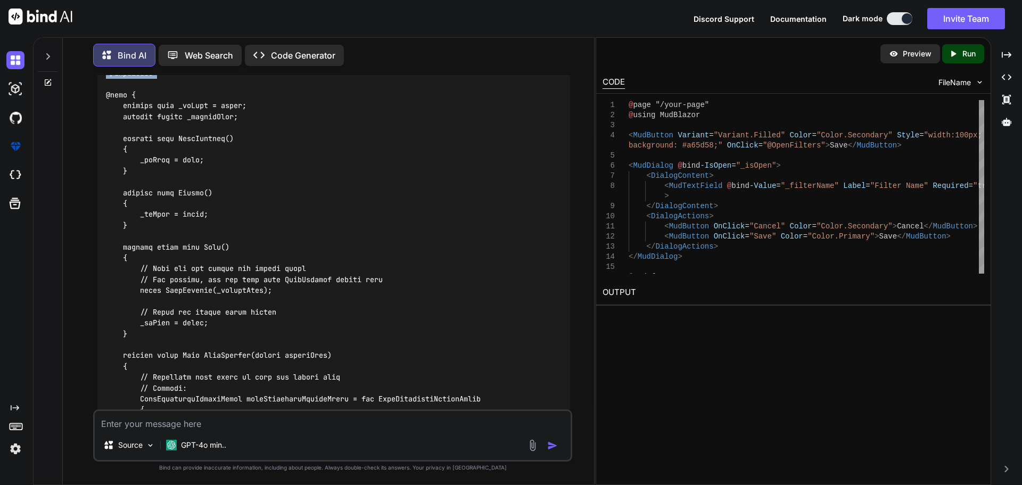
drag, startPoint x: 159, startPoint y: 296, endPoint x: 112, endPoint y: 223, distance: 87.1
click at [112, 223] on div at bounding box center [333, 209] width 473 height 581
click at [137, 293] on code at bounding box center [406, 209] width 600 height 565
drag, startPoint x: 171, startPoint y: 297, endPoint x: 94, endPoint y: 211, distance: 115.3
click at [94, 211] on div "You Bind AI To create a filter name popup in MudBlazor with "Submit" and "Cance…" at bounding box center [332, 279] width 479 height 409
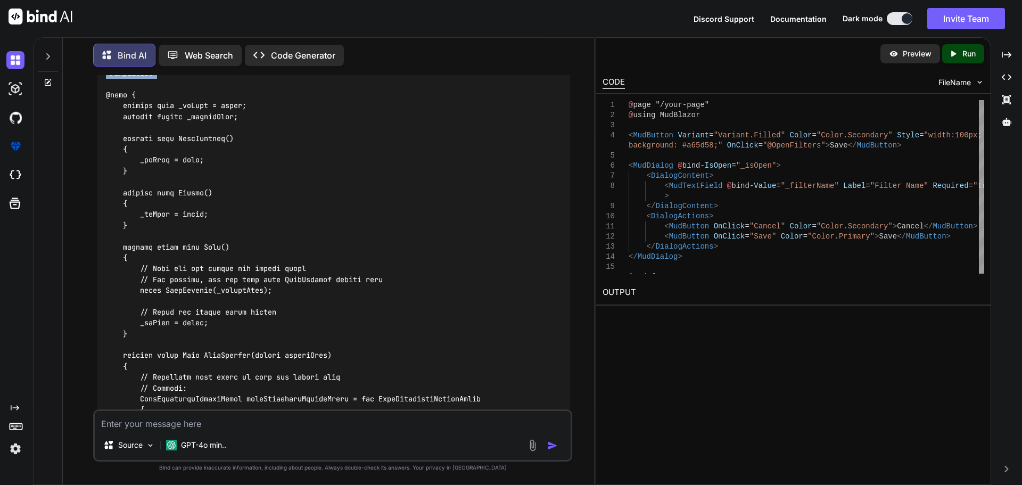
copy code "<MudDialog @bind-IsOpen="_isOpen"> <DialogContent> <MudTextField @bind-Value="_…"
click at [327, 299] on div at bounding box center [333, 209] width 473 height 581
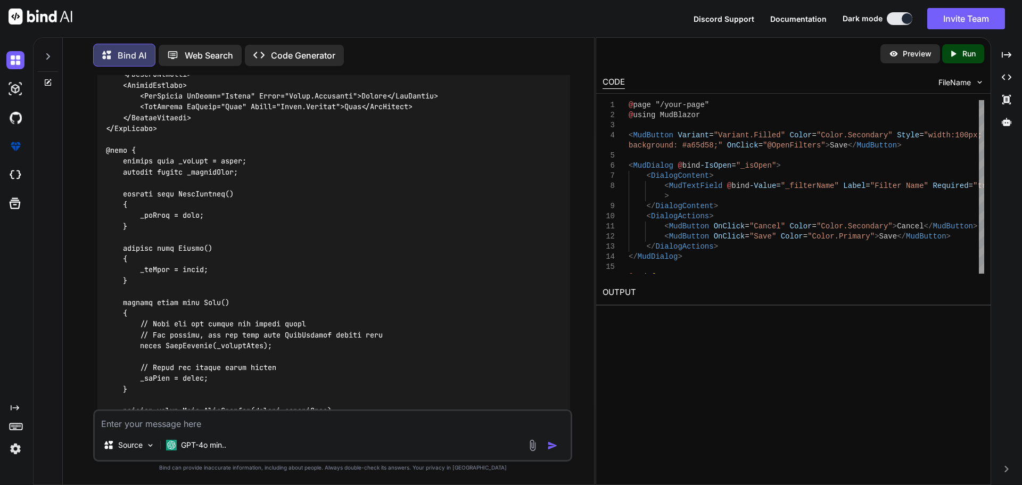
scroll to position [4985, 0]
